Goal: Task Accomplishment & Management: Use online tool/utility

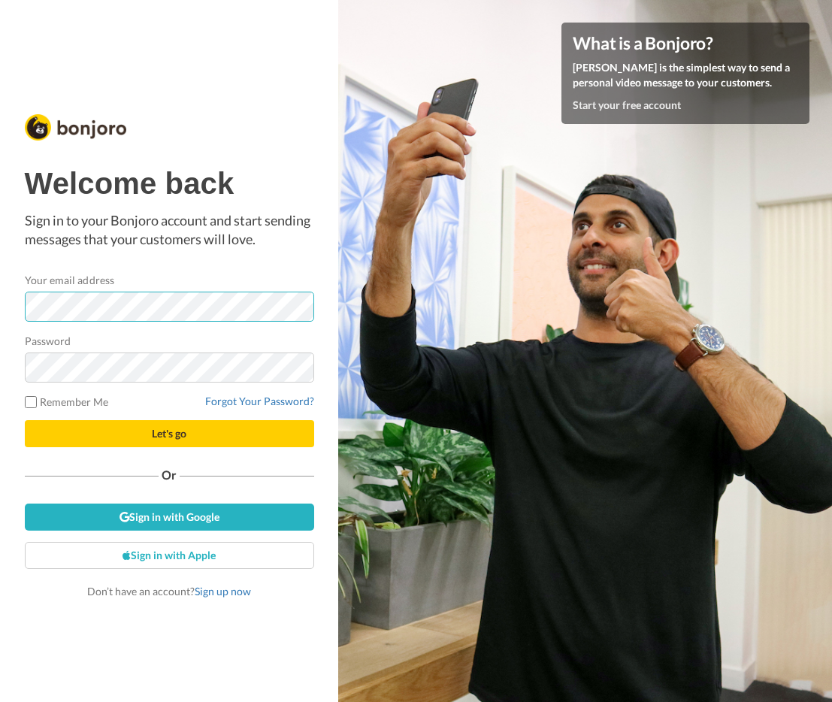
click at [240, 422] on button "Let's go" at bounding box center [169, 433] width 289 height 27
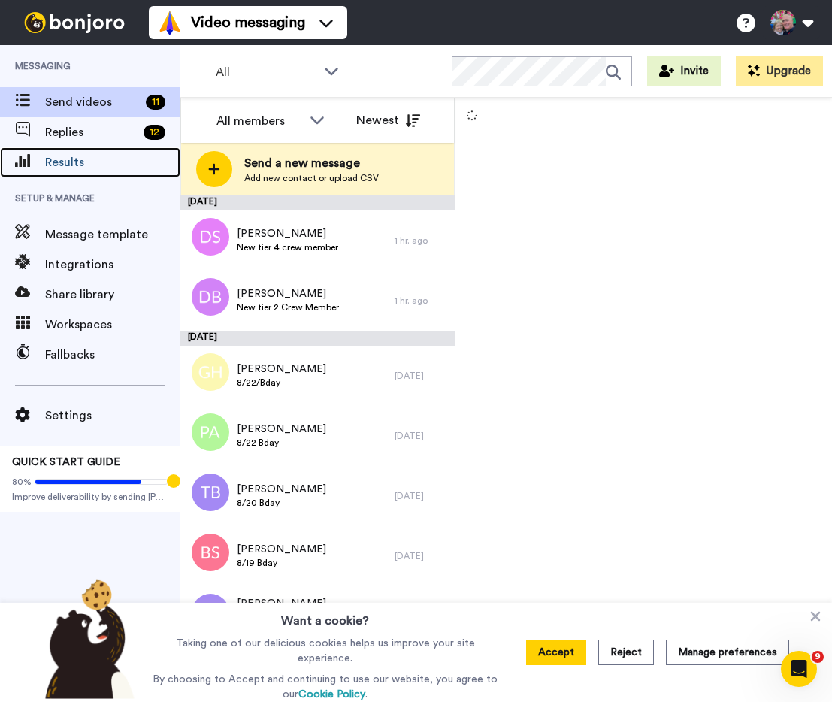
click at [66, 157] on span "Results" at bounding box center [112, 162] width 135 height 18
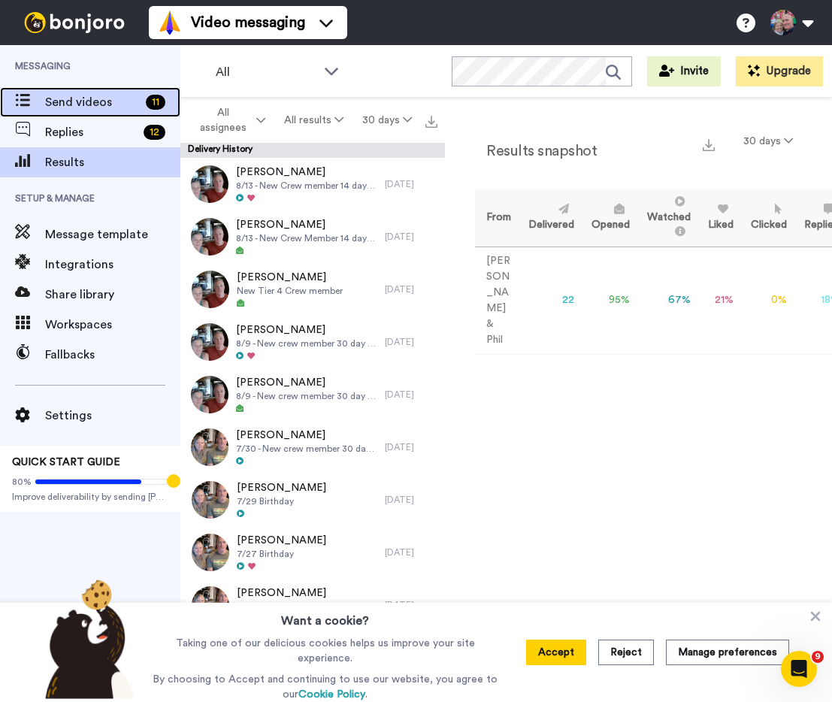
click at [89, 100] on span "Send videos" at bounding box center [92, 102] width 95 height 18
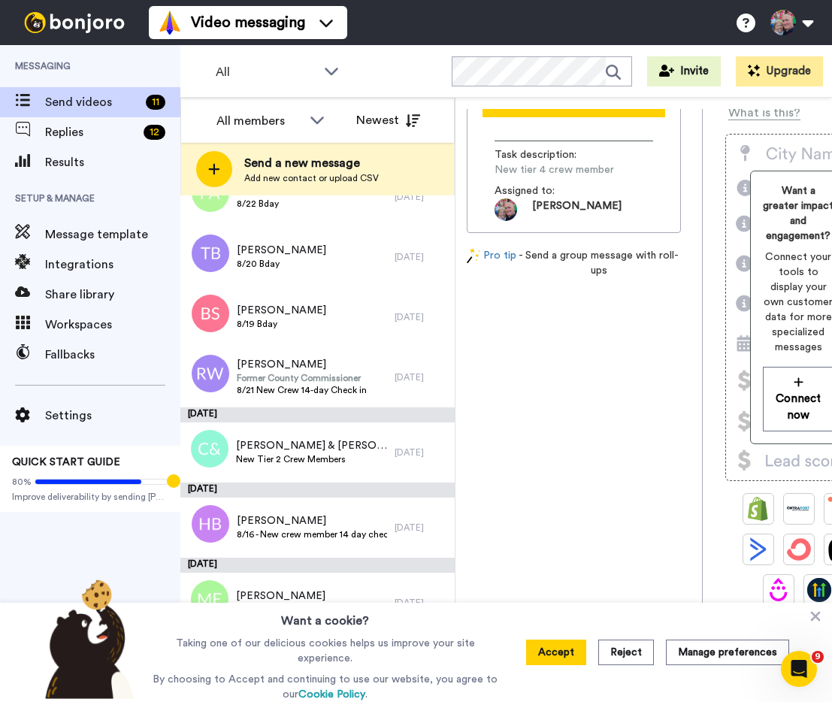
scroll to position [128, 0]
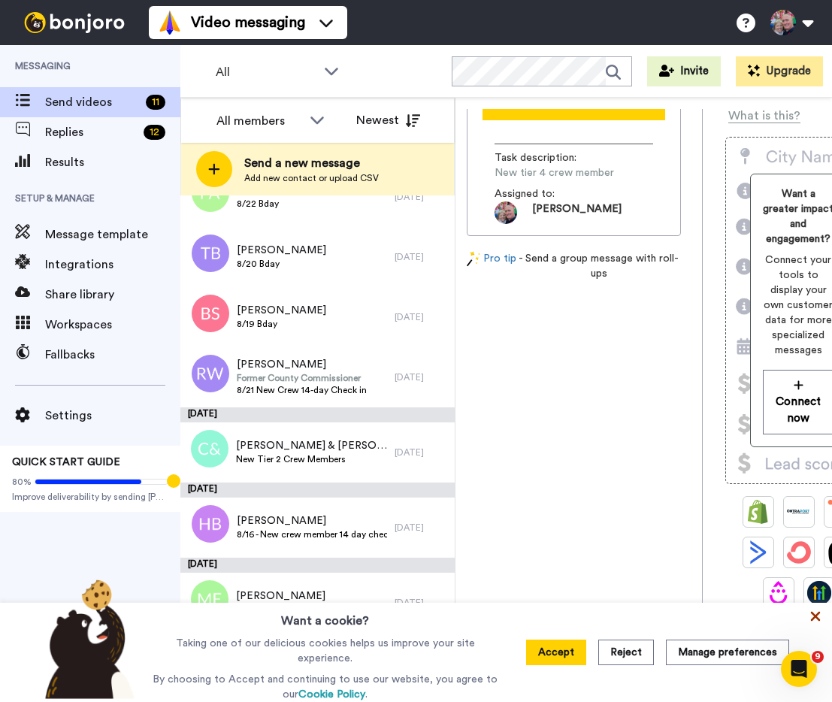
click at [815, 619] on icon at bounding box center [816, 617] width 10 height 10
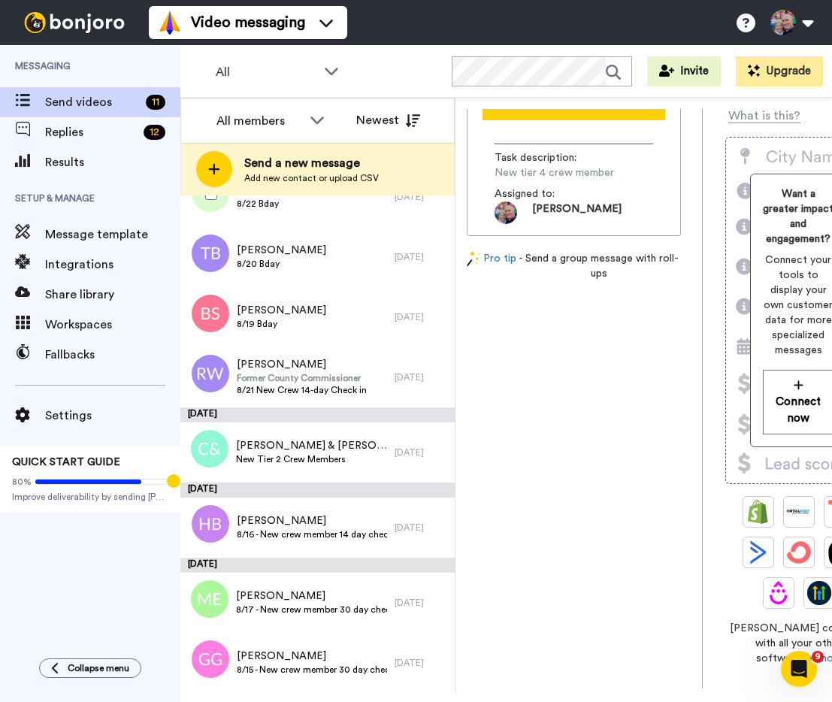
scroll to position [238, 0]
click at [344, 413] on div "August 13" at bounding box center [317, 415] width 274 height 15
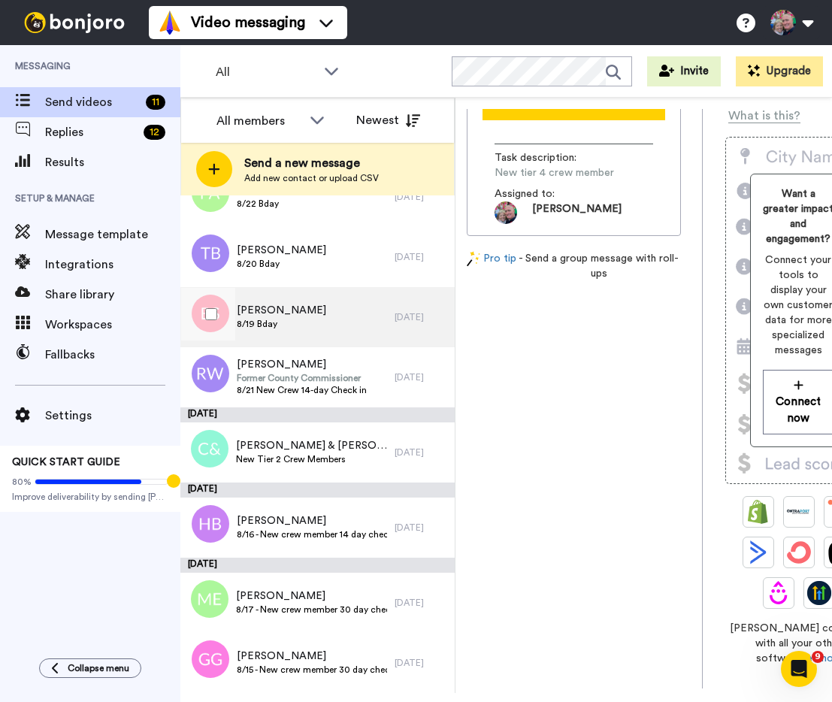
scroll to position [0, 0]
